Goal: Find specific page/section: Locate item on page

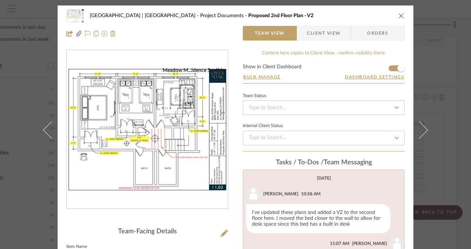
scroll to position [564, 0]
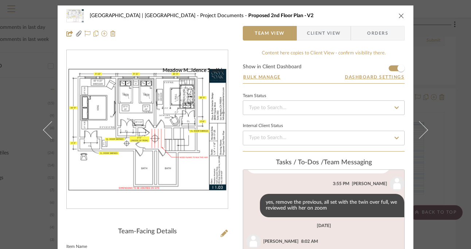
click at [401, 16] on icon "close" at bounding box center [402, 16] width 6 height 6
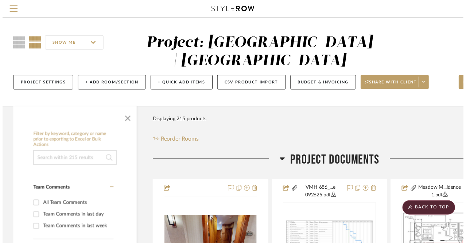
scroll to position [425, 59]
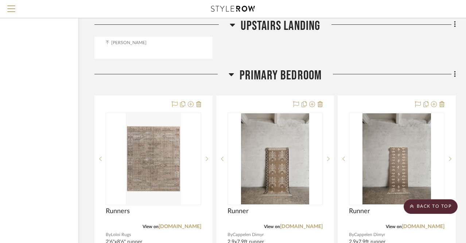
scroll to position [10165, 59]
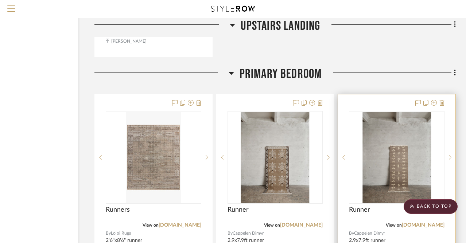
drag, startPoint x: 381, startPoint y: 87, endPoint x: 179, endPoint y: 87, distance: 202.1
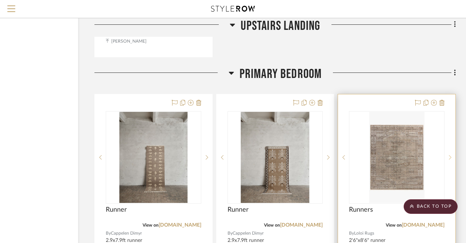
click at [451, 155] on icon at bounding box center [450, 157] width 3 height 5
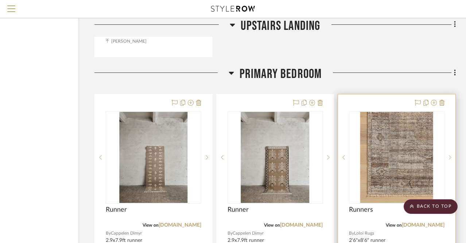
click at [451, 155] on icon at bounding box center [450, 157] width 3 height 5
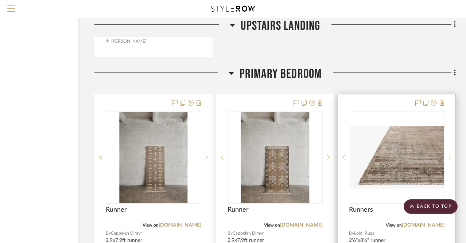
click at [451, 155] on icon at bounding box center [450, 157] width 3 height 5
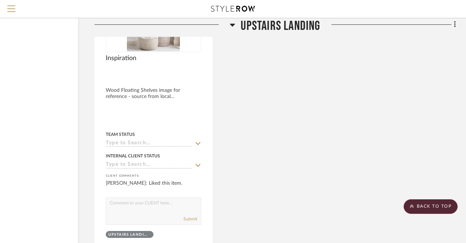
scroll to position [9957, 59]
